Goal: Find specific page/section: Find specific page/section

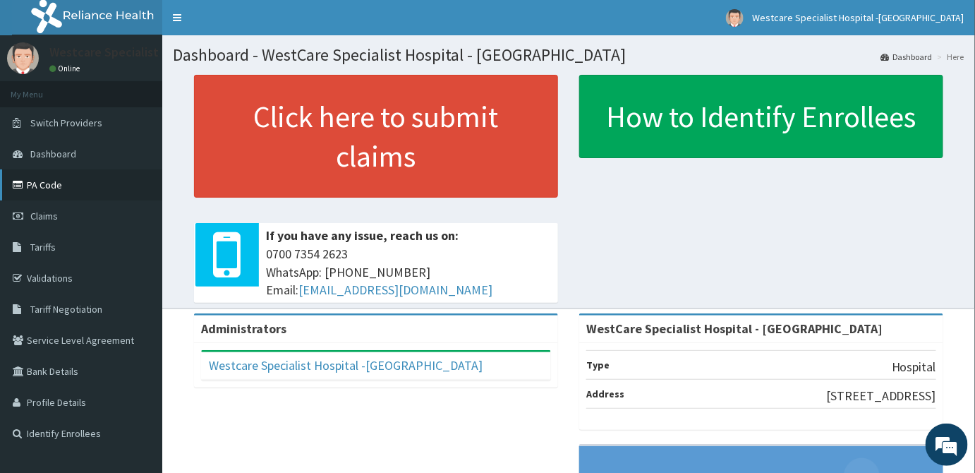
click at [51, 185] on link "PA Code" at bounding box center [81, 184] width 162 height 31
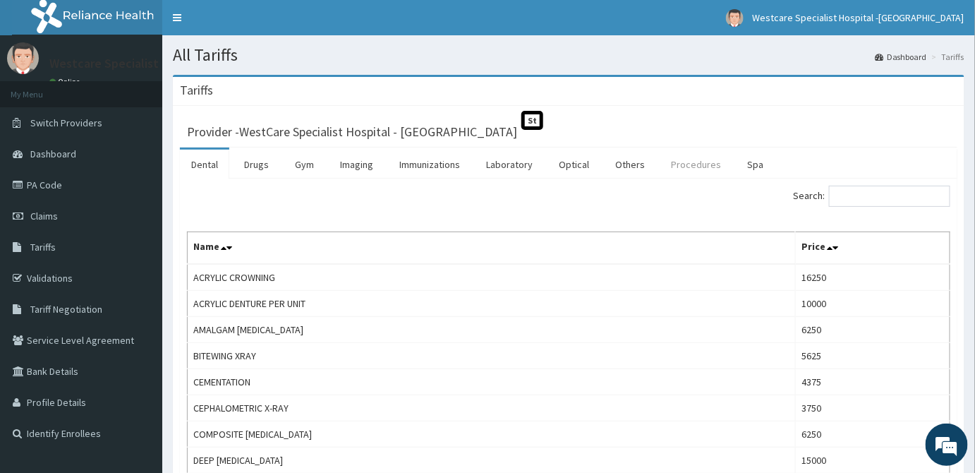
click at [698, 161] on link "Procedures" at bounding box center [696, 165] width 73 height 30
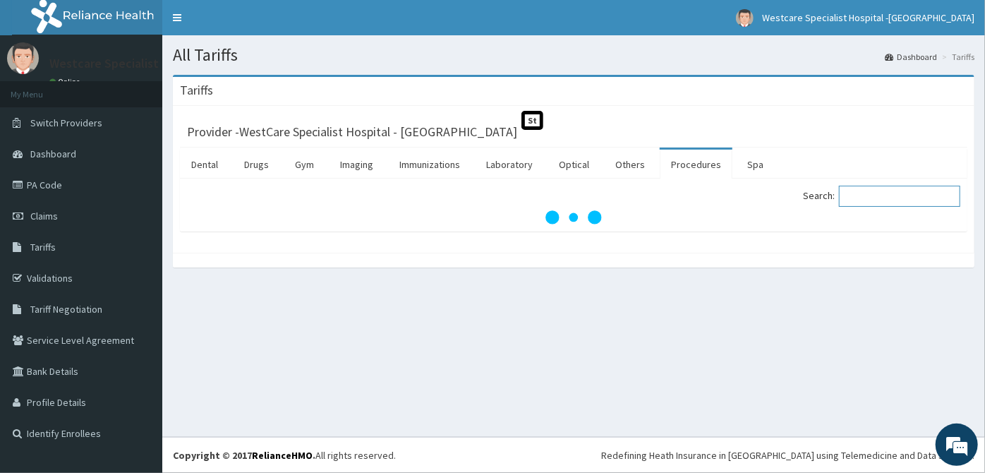
click at [897, 200] on input "Search:" at bounding box center [899, 196] width 121 height 21
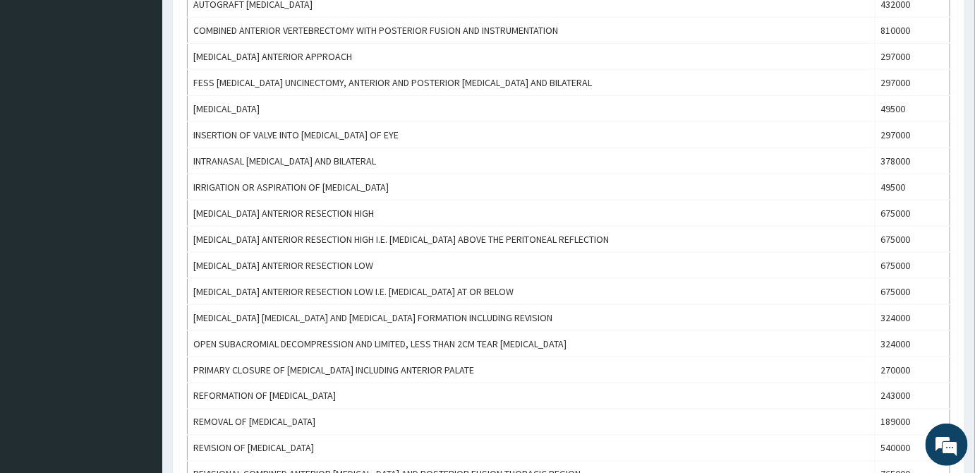
scroll to position [295, 0]
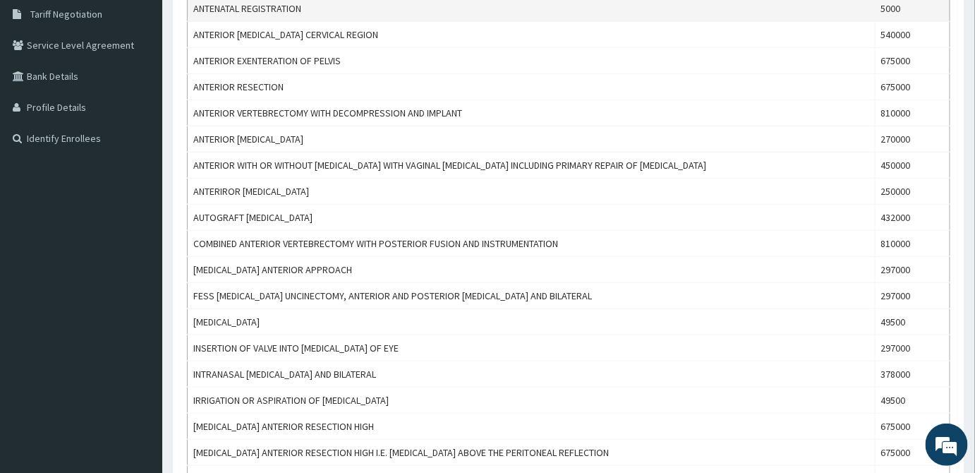
type input "ANTE"
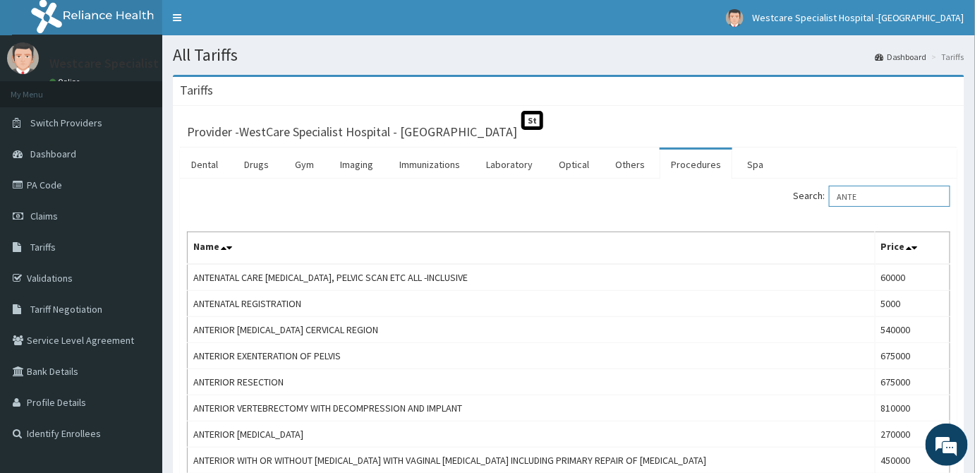
scroll to position [0, 0]
click at [64, 193] on link "PA Code" at bounding box center [81, 184] width 162 height 31
click at [59, 189] on link "PA Code" at bounding box center [81, 184] width 162 height 31
click at [95, 179] on link "PA Code" at bounding box center [81, 184] width 162 height 31
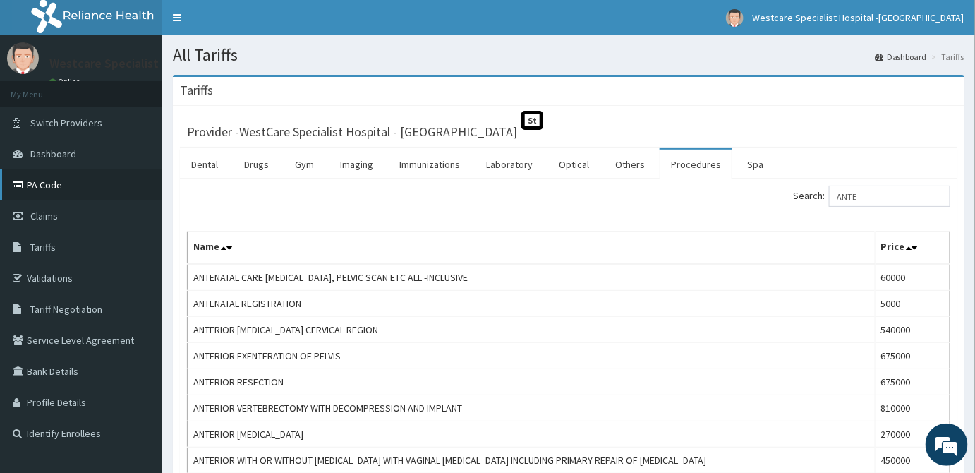
click at [64, 182] on link "PA Code" at bounding box center [81, 184] width 162 height 31
click at [58, 188] on link "PA Code" at bounding box center [81, 184] width 162 height 31
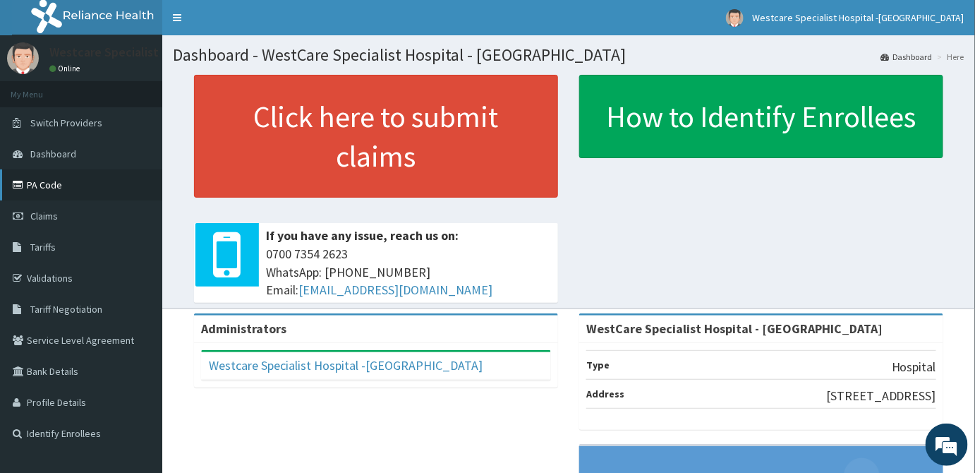
click at [79, 186] on link "PA Code" at bounding box center [81, 184] width 162 height 31
